Goal: Complete application form: Complete application form

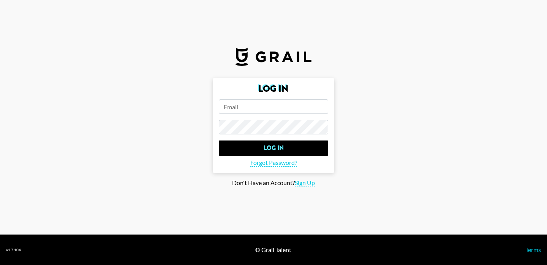
click at [249, 106] on input "email" at bounding box center [273, 106] width 109 height 14
click at [302, 183] on span "Sign Up" at bounding box center [305, 183] width 20 height 8
type input "Sign Up"
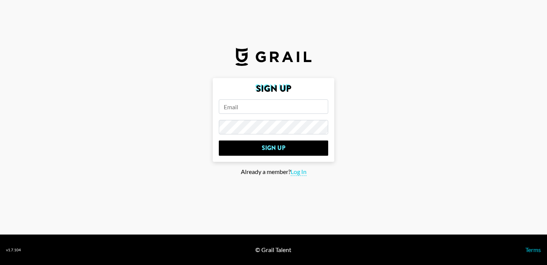
click at [244, 105] on input "email" at bounding box center [273, 106] width 109 height 14
type input "S"
type input "[PERSON_NAME][EMAIL_ADDRESS][PERSON_NAME][DOMAIN_NAME]"
click at [219, 140] on input "Sign Up" at bounding box center [273, 147] width 109 height 15
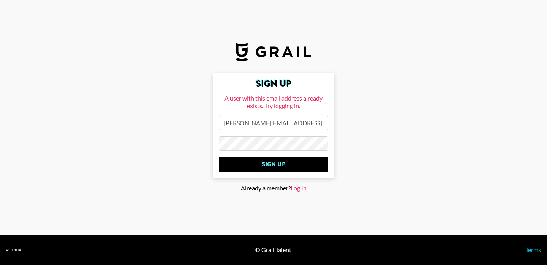
click at [296, 189] on span "Log In" at bounding box center [299, 188] width 16 height 8
type input "Log In"
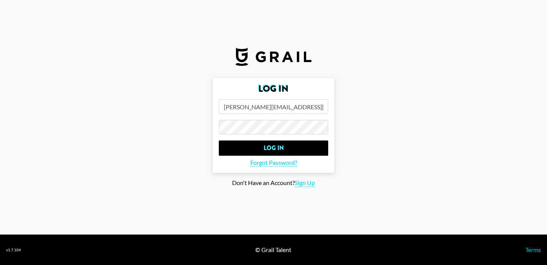
click at [219, 140] on input "Log In" at bounding box center [273, 147] width 109 height 15
